Goal: Transaction & Acquisition: Purchase product/service

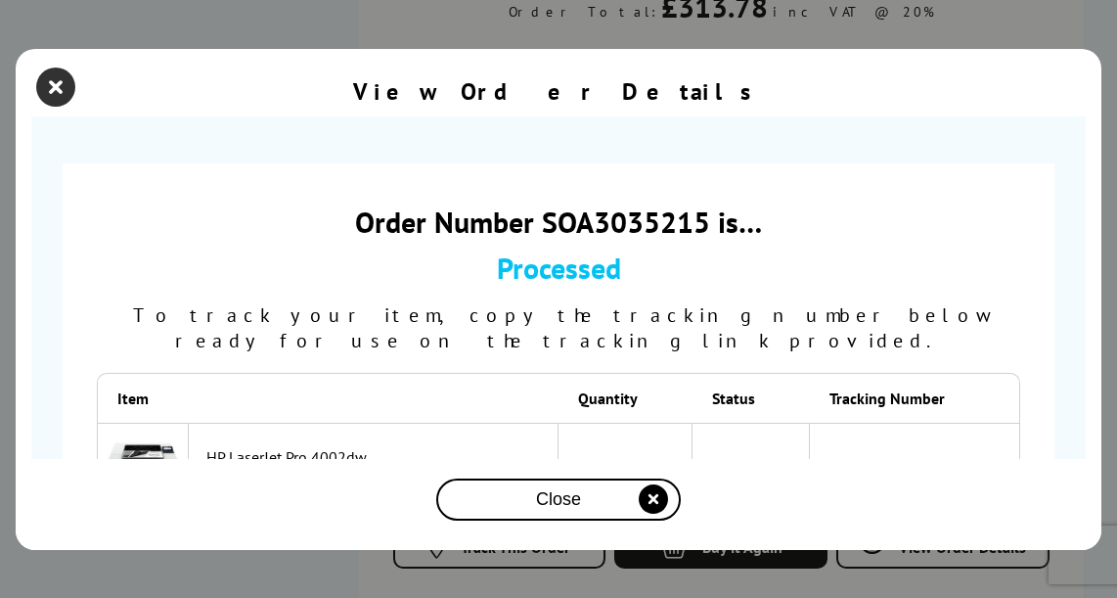
scroll to position [131, 0]
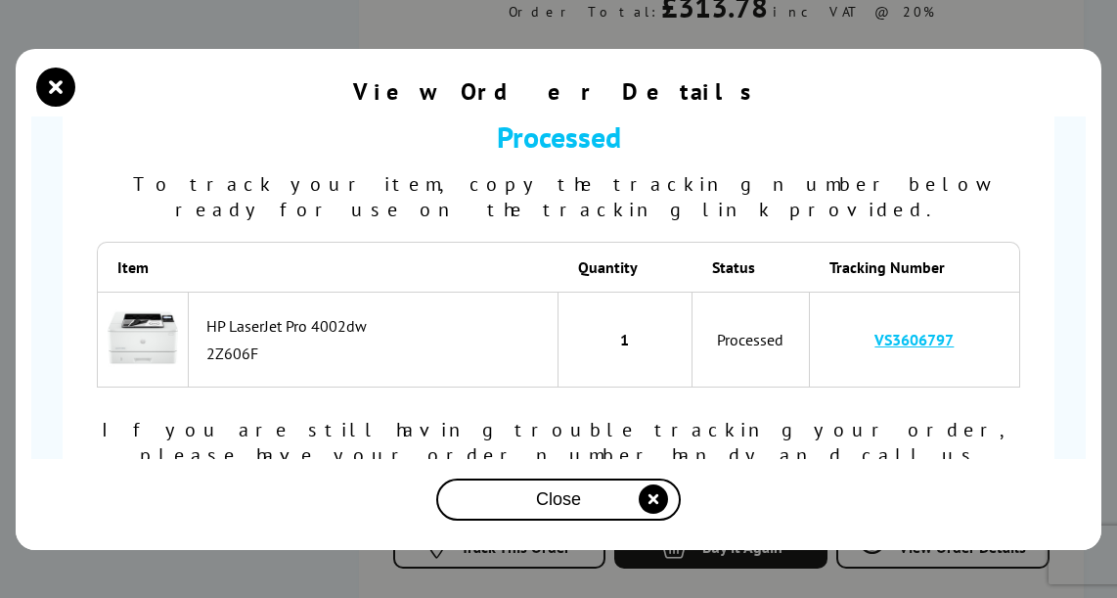
click at [76, 85] on div "View Order Details" at bounding box center [558, 94] width 1054 height 44
click at [62, 87] on icon "close modal" at bounding box center [55, 86] width 39 height 39
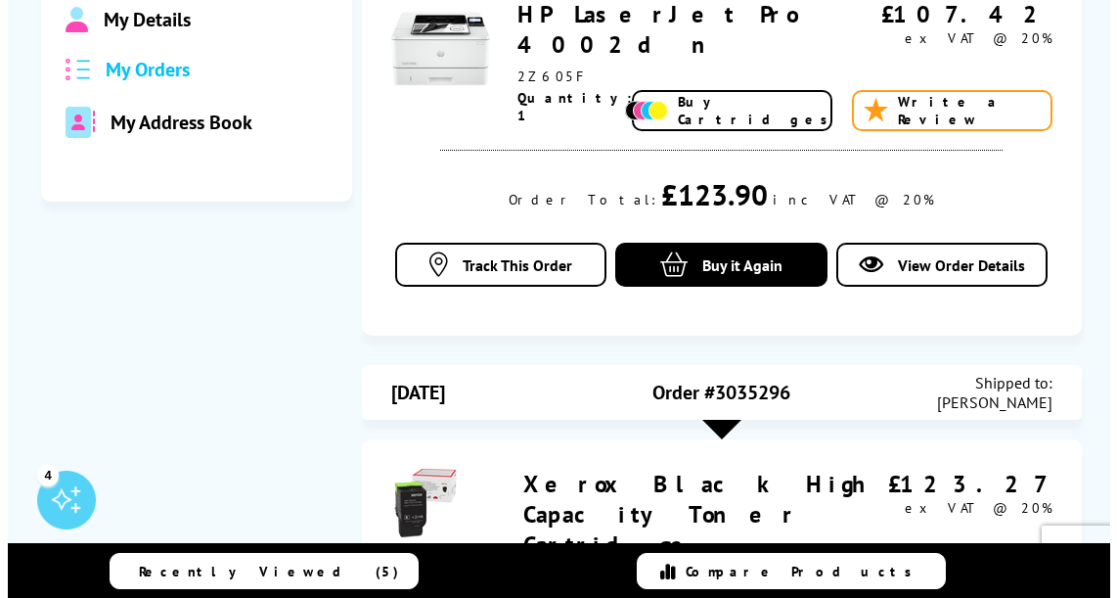
scroll to position [0, 0]
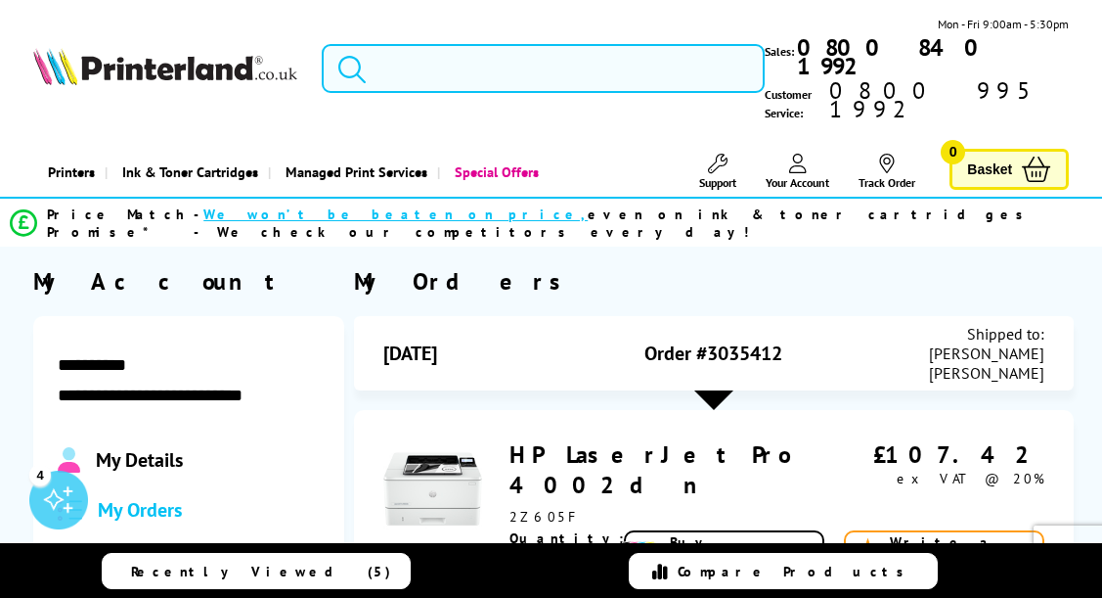
click at [425, 56] on input "search" at bounding box center [543, 68] width 443 height 49
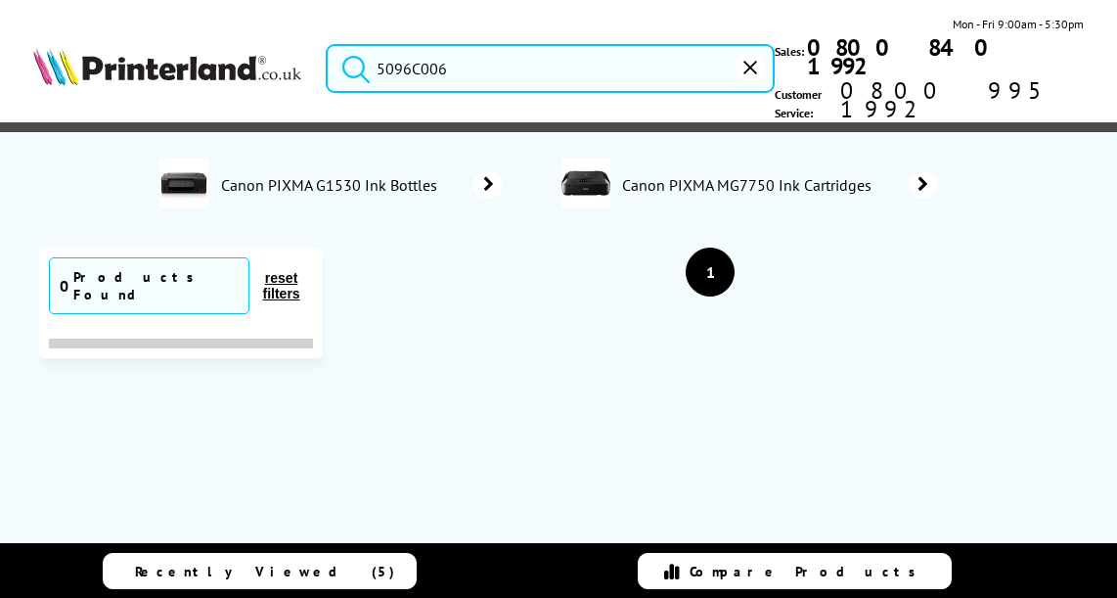
drag, startPoint x: 452, startPoint y: 56, endPoint x: 275, endPoint y: 39, distance: 177.8
click at [269, 34] on div "5096C006 Mon - Fri 9:00am - 5:30pm Sales: 0800 840 1992 Customer Service: 0800 …" at bounding box center [558, 73] width 1117 height 117
paste input "Canon C1333P"
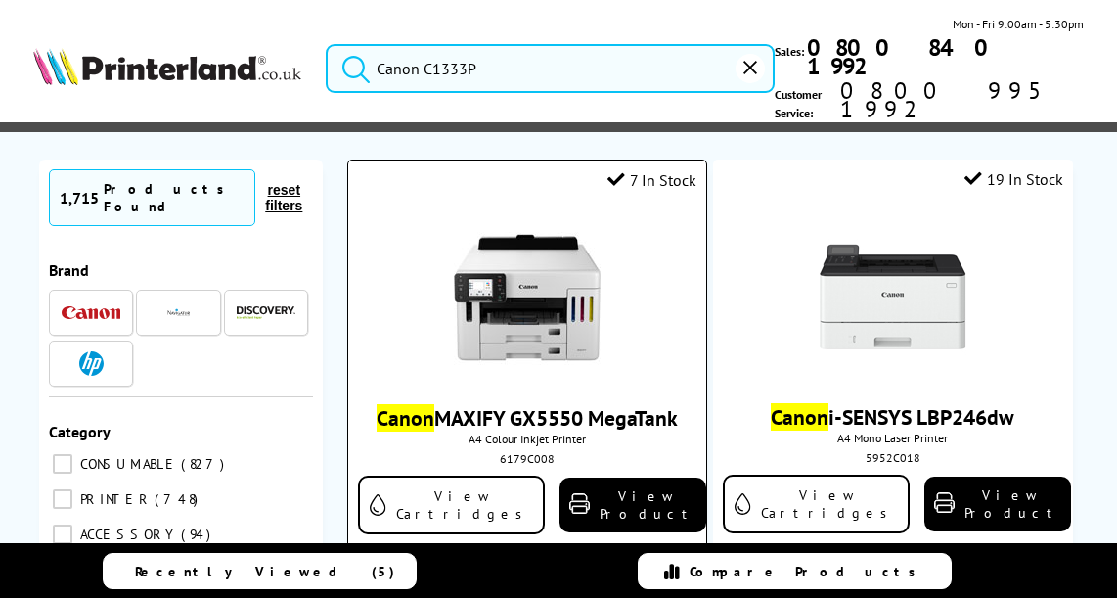
scroll to position [91, 0]
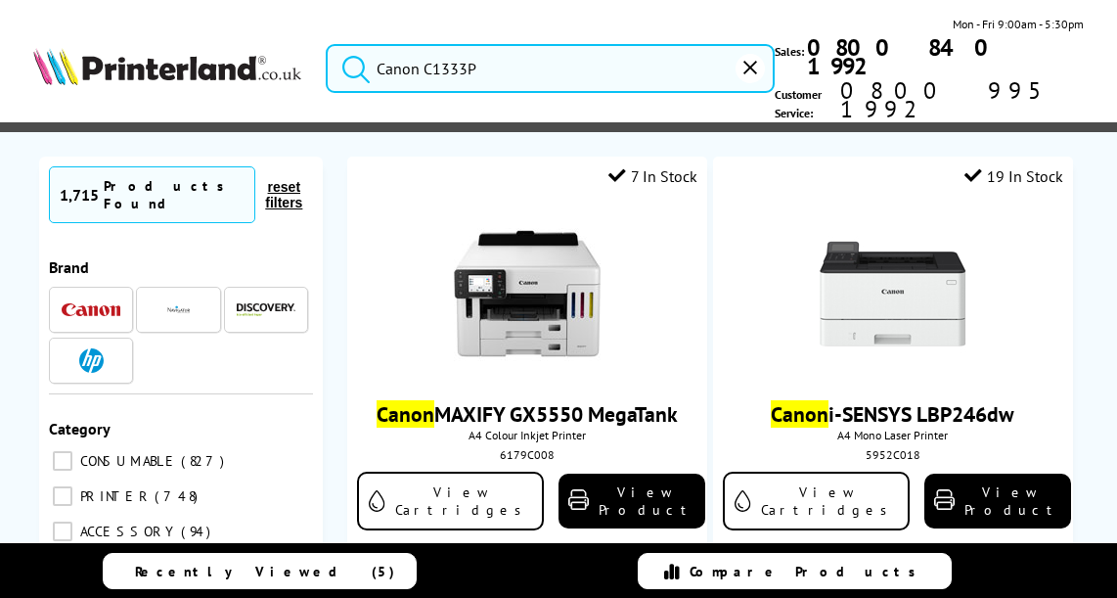
drag, startPoint x: 425, startPoint y: 52, endPoint x: 385, endPoint y: 51, distance: 39.1
click at [360, 58] on form "Canon C1333P" at bounding box center [550, 68] width 449 height 49
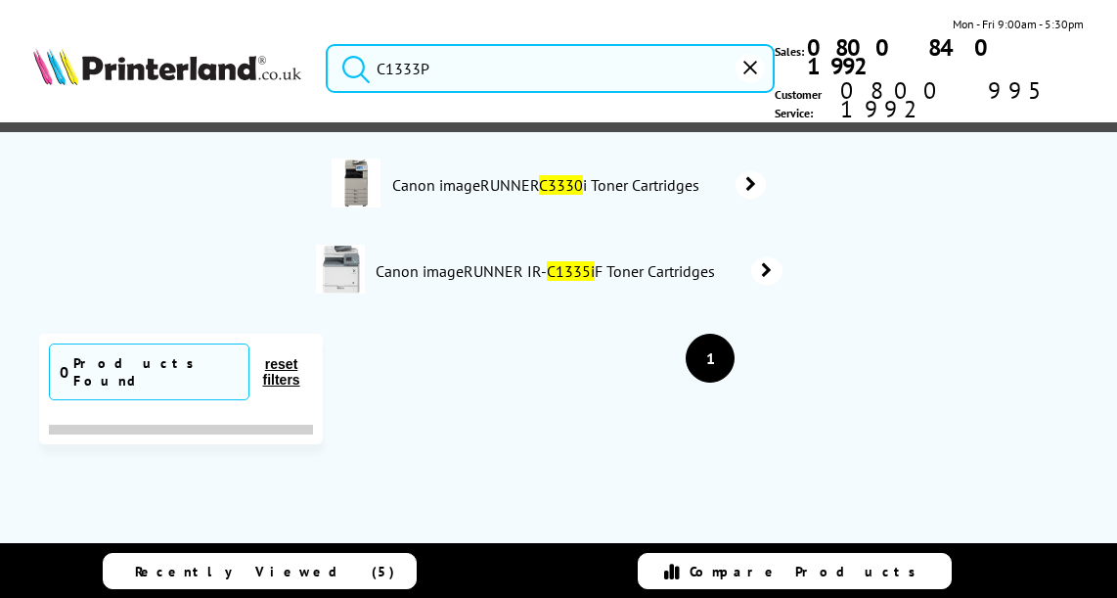
click at [465, 57] on input "C1333P" at bounding box center [550, 68] width 449 height 49
click at [327, 44] on button "submit" at bounding box center [351, 65] width 49 height 43
drag, startPoint x: 444, startPoint y: 53, endPoint x: 373, endPoint y: 50, distance: 71.5
click at [373, 50] on form "C1333P" at bounding box center [550, 68] width 449 height 49
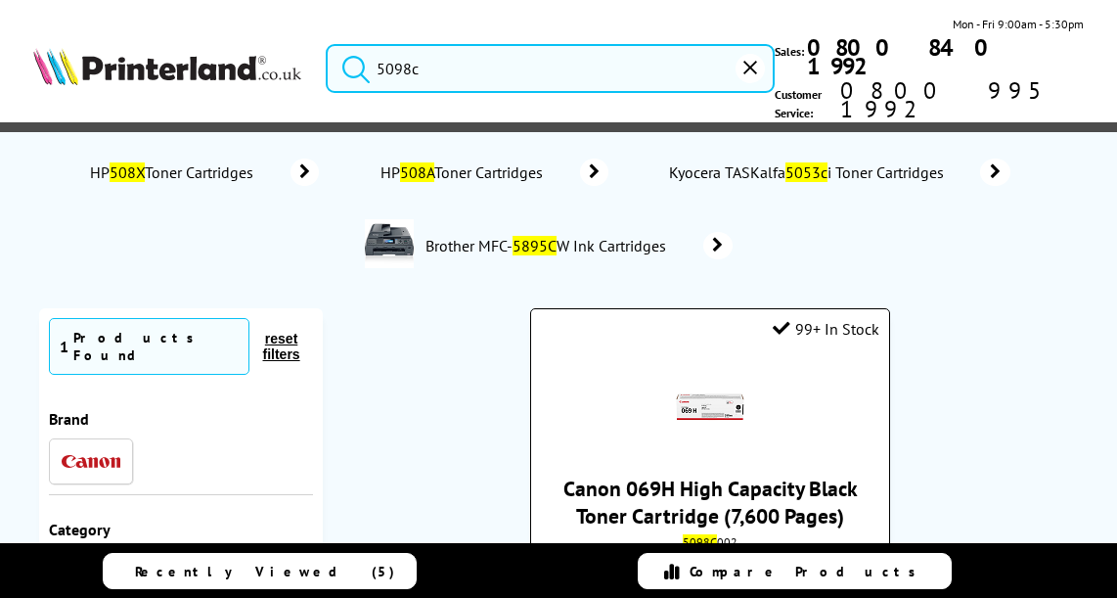
click at [766, 373] on div at bounding box center [710, 409] width 338 height 72
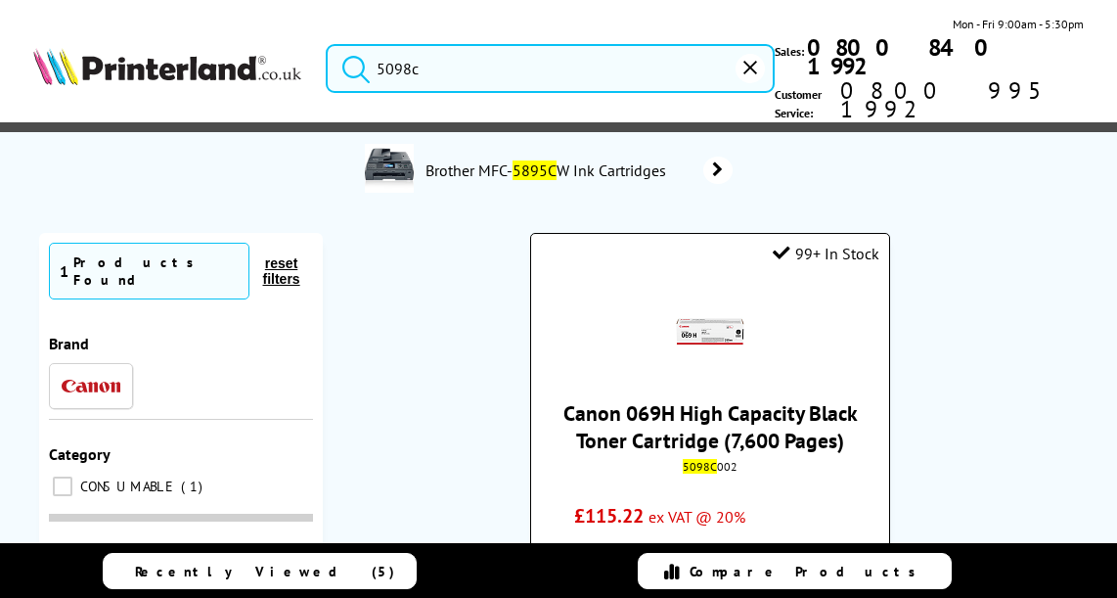
scroll to position [76, 0]
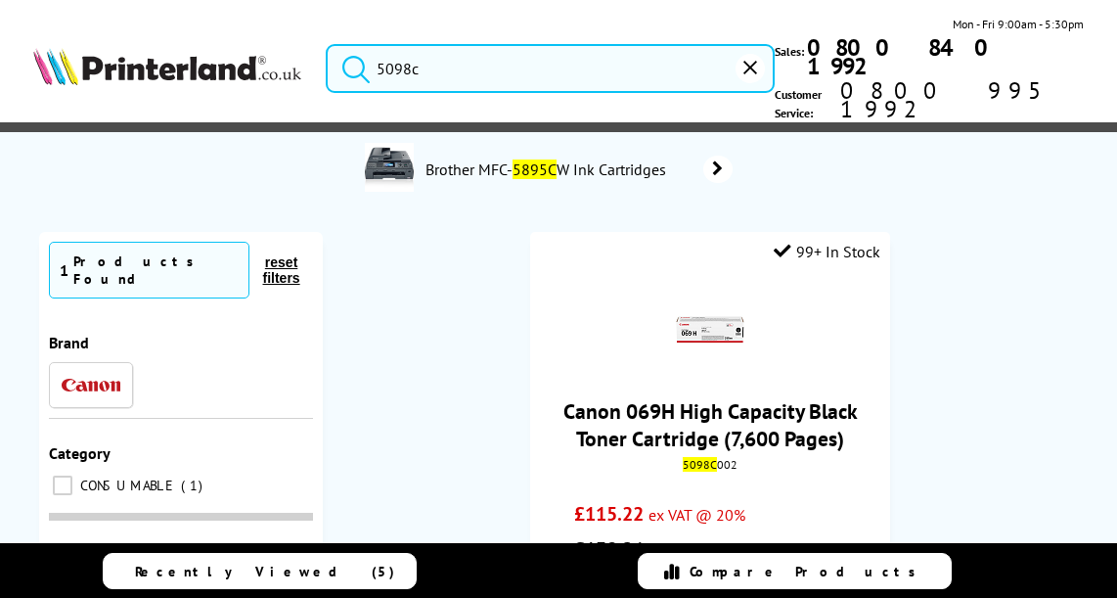
click at [412, 53] on input "5098c" at bounding box center [550, 68] width 449 height 49
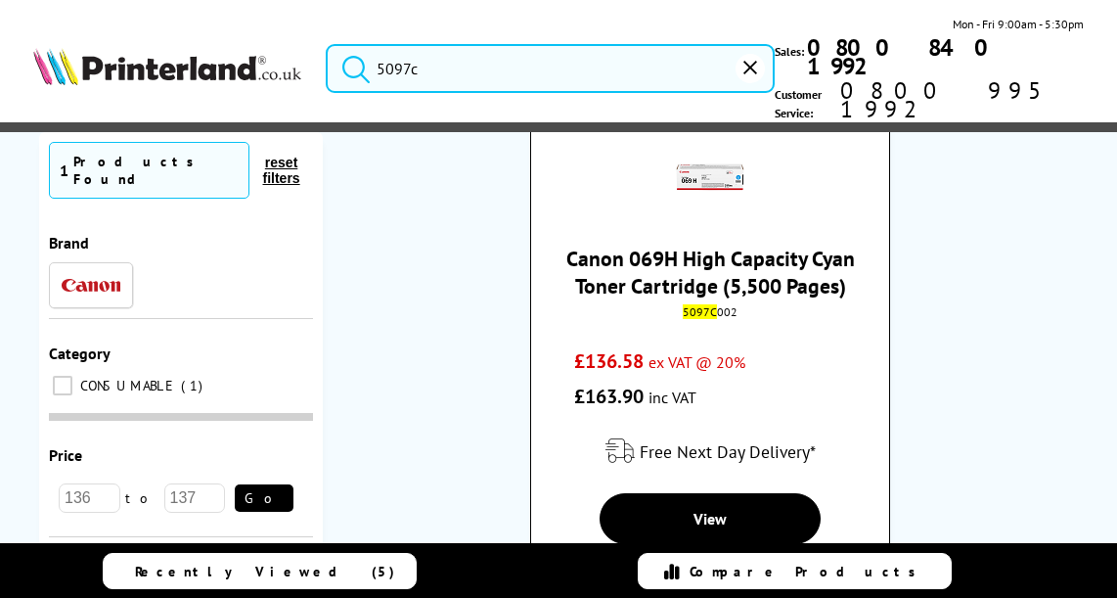
scroll to position [207, 0]
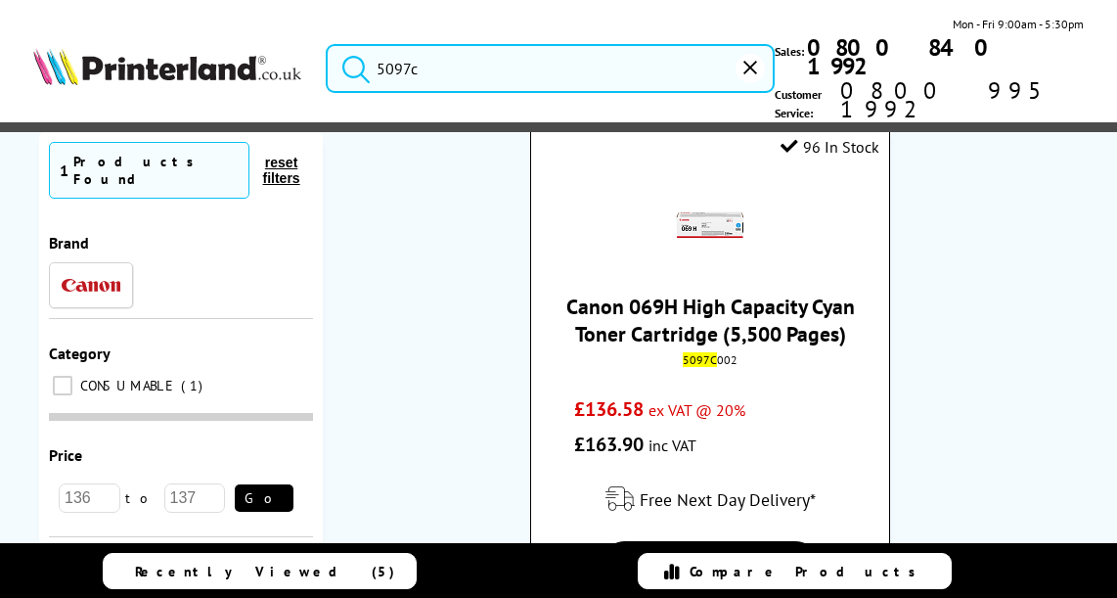
type input "5097c"
click at [703, 292] on link "Canon 069H High Capacity Cyan Toner Cartridge (5,500 Pages)" at bounding box center [710, 319] width 289 height 55
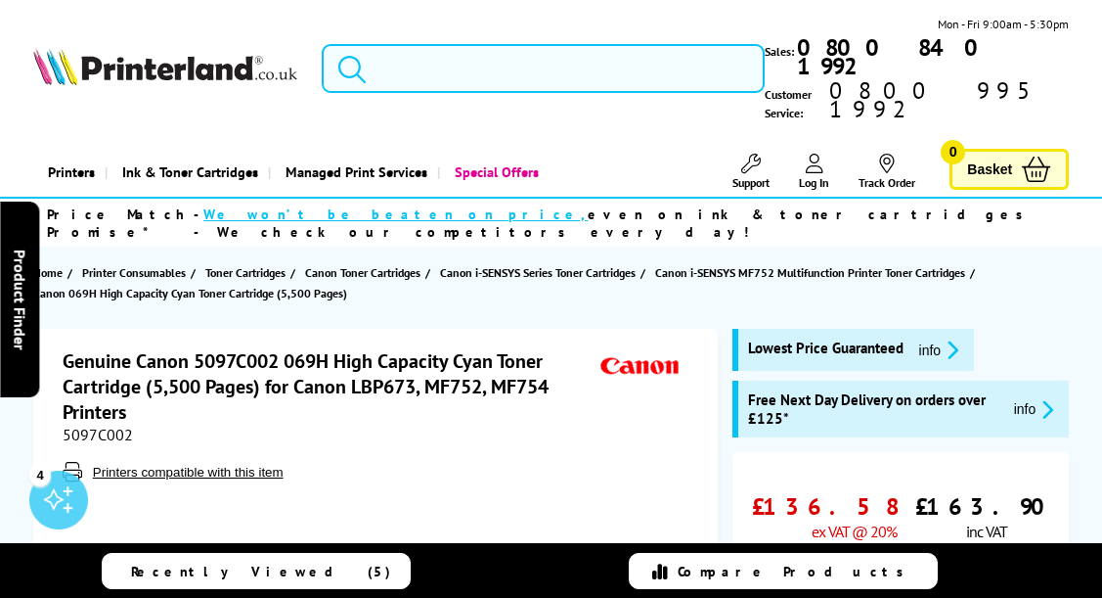
drag, startPoint x: 404, startPoint y: 64, endPoint x: 382, endPoint y: 34, distance: 36.4
click at [403, 62] on input "search" at bounding box center [543, 68] width 443 height 49
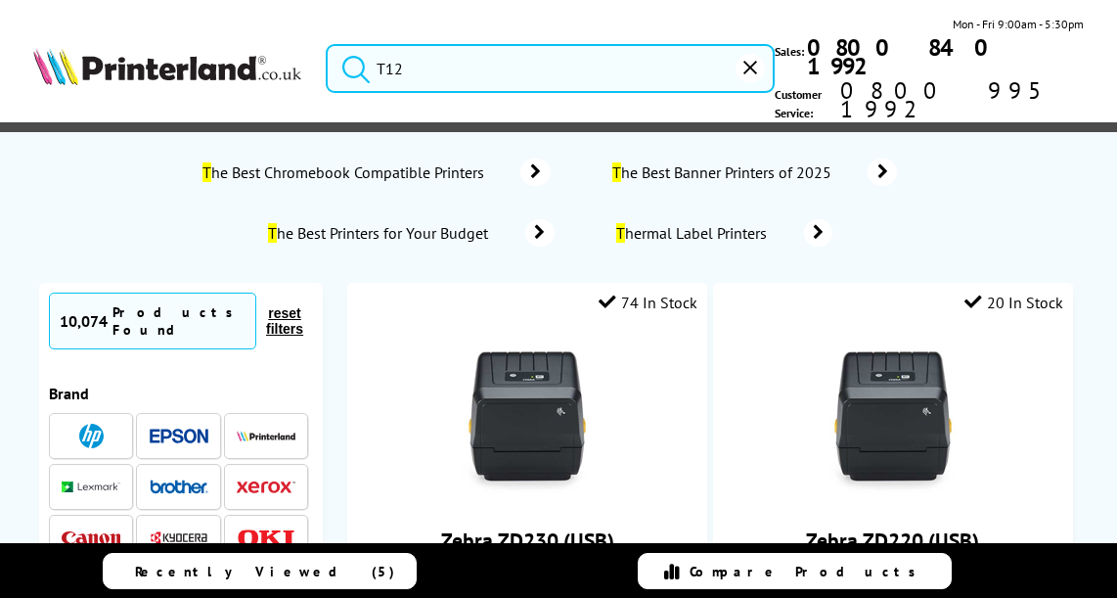
click at [607, 54] on input "T12" at bounding box center [550, 68] width 449 height 49
drag, startPoint x: 425, startPoint y: 55, endPoint x: 368, endPoint y: 49, distance: 58.0
click at [368, 49] on form "T12" at bounding box center [550, 68] width 449 height 49
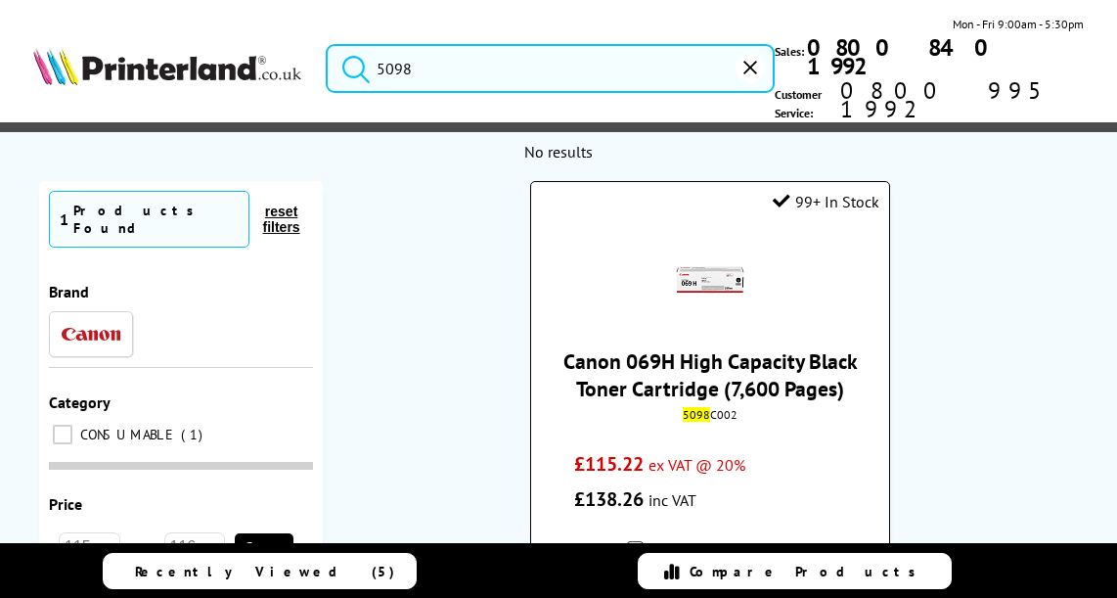
type input "5098"
click at [677, 347] on link "Canon 069H High Capacity Black Toner Cartridge (7,600 Pages)" at bounding box center [710, 374] width 294 height 55
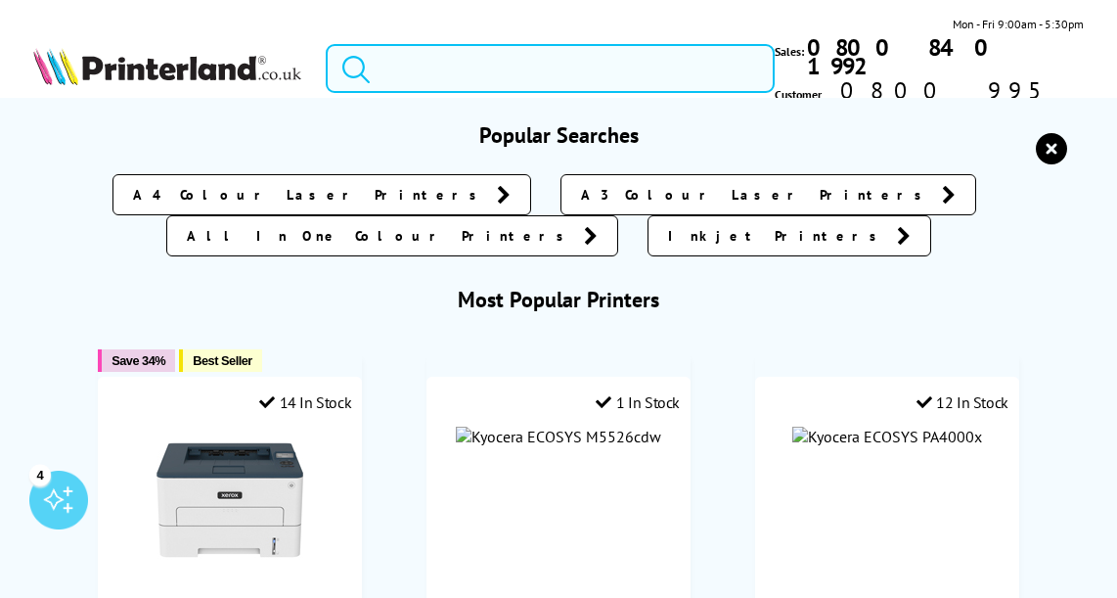
click at [433, 46] on input "search" at bounding box center [550, 68] width 449 height 49
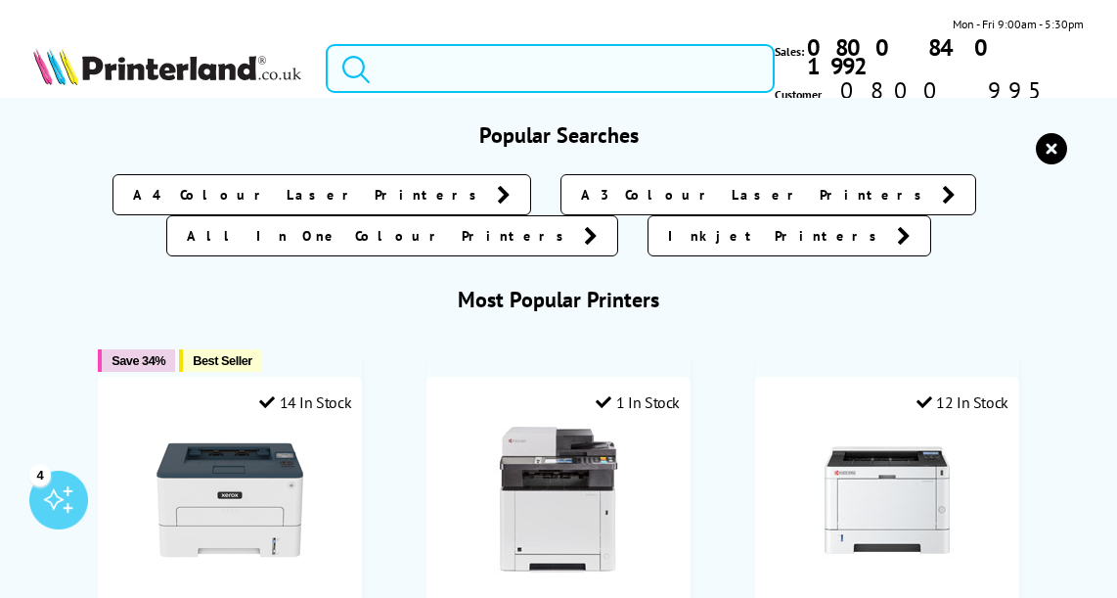
paste input "5098C006"
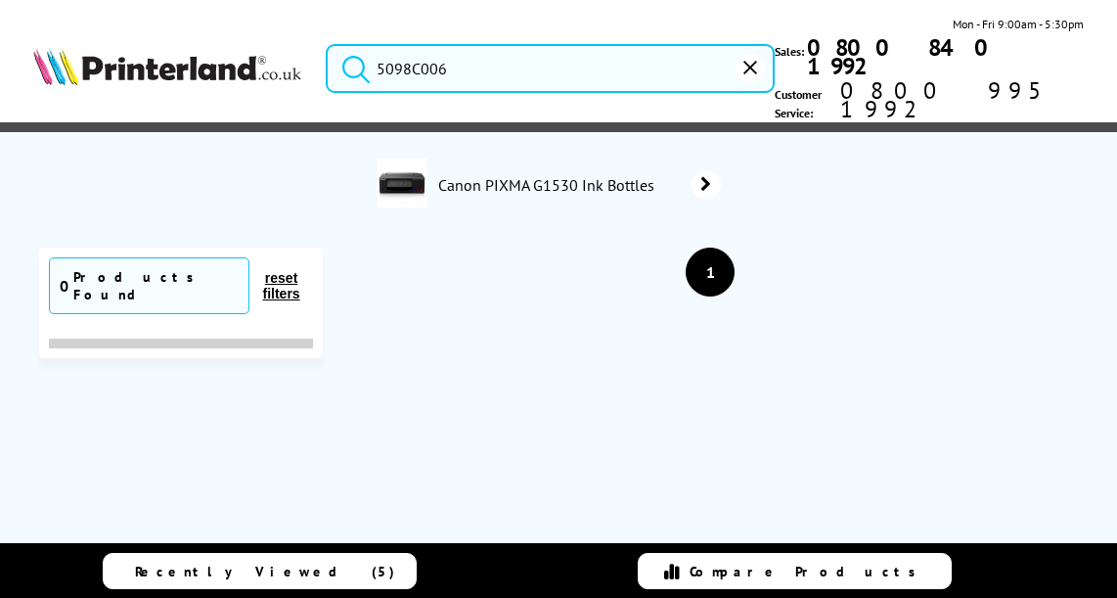
type input "5098C006"
click at [327, 44] on button "submit" at bounding box center [351, 65] width 49 height 43
click at [497, 175] on span "Canon PIXMA G1530 Ink Bottles" at bounding box center [549, 185] width 226 height 20
